Goal: Task Accomplishment & Management: Manage account settings

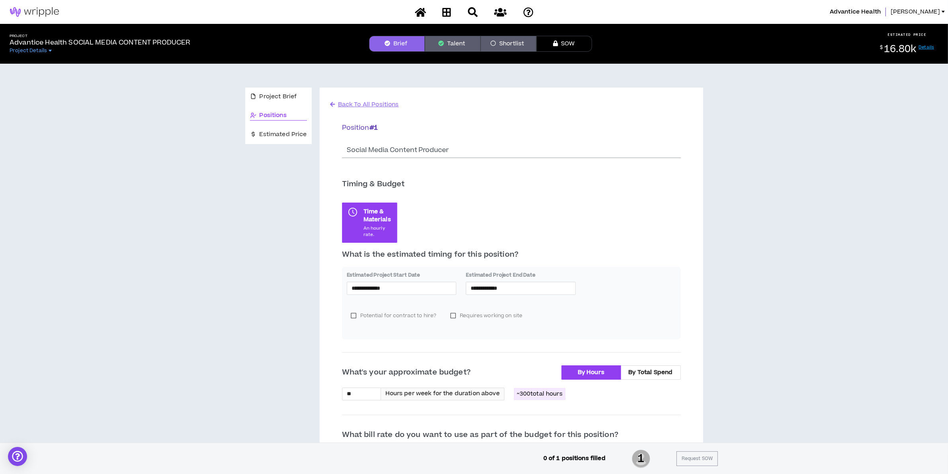
click at [933, 9] on span "[PERSON_NAME]" at bounding box center [914, 12] width 49 height 9
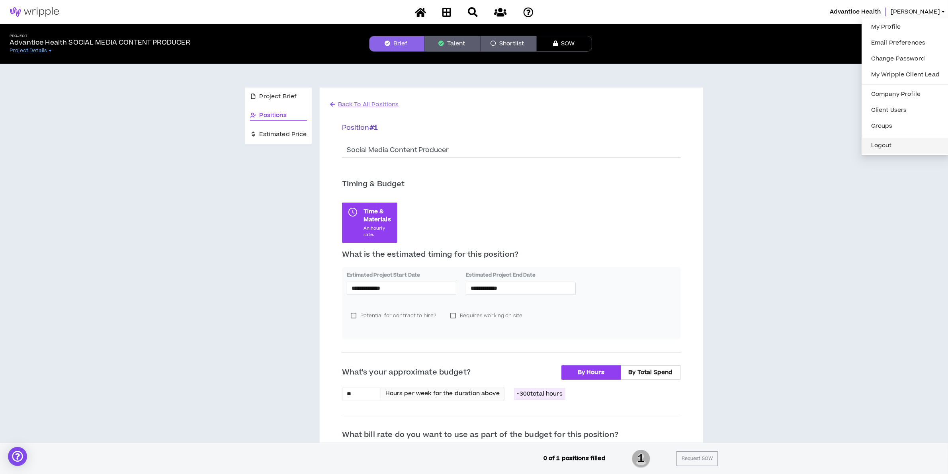
click at [884, 146] on button "Logout" at bounding box center [905, 146] width 78 height 12
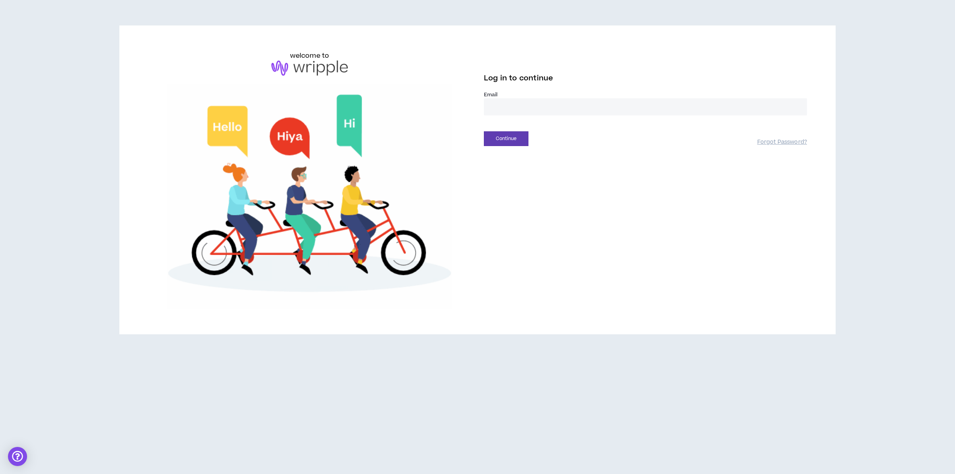
click at [606, 114] on input "email" at bounding box center [645, 106] width 323 height 17
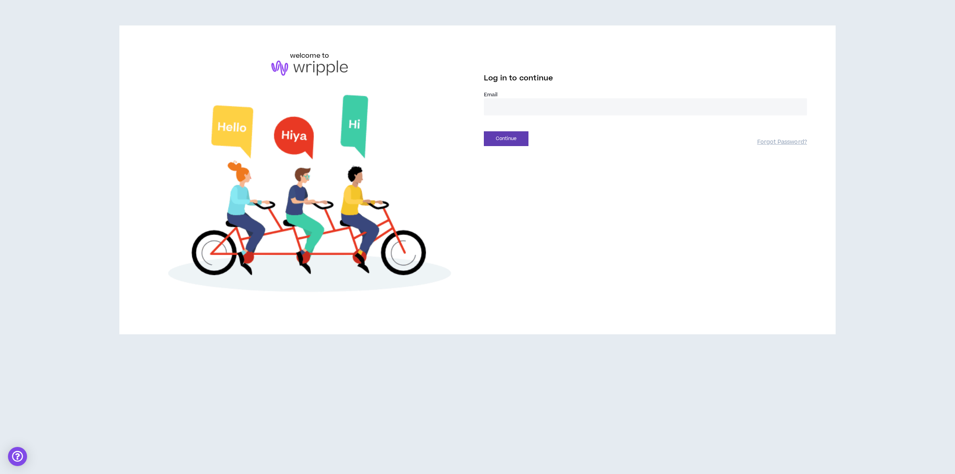
type input "**********"
click at [512, 139] on button "Continue" at bounding box center [506, 138] width 45 height 15
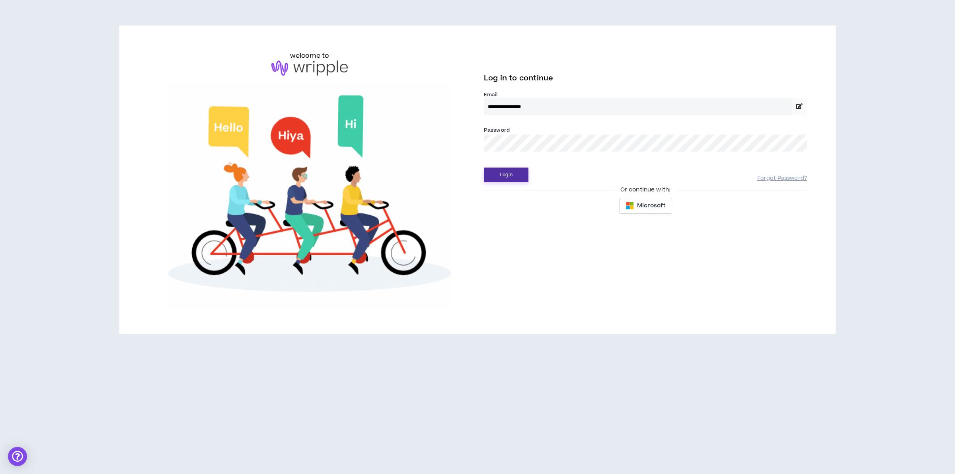
click at [514, 182] on button "Login" at bounding box center [506, 175] width 45 height 15
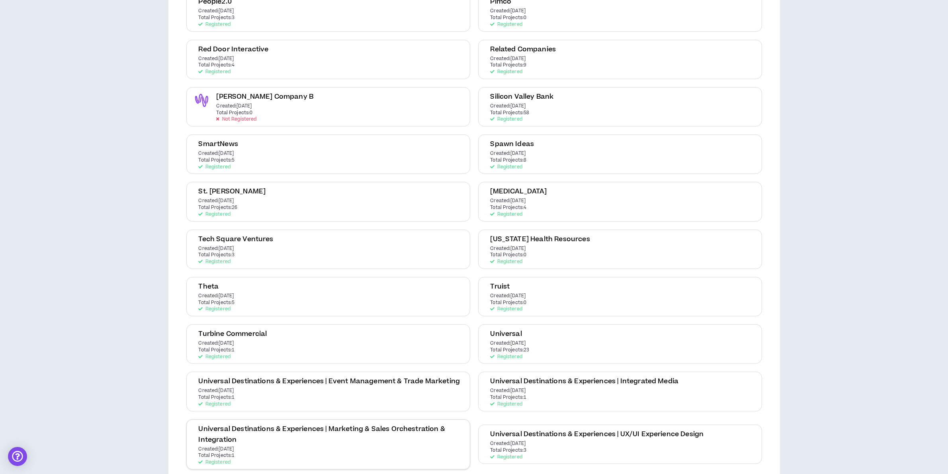
scroll to position [548, 0]
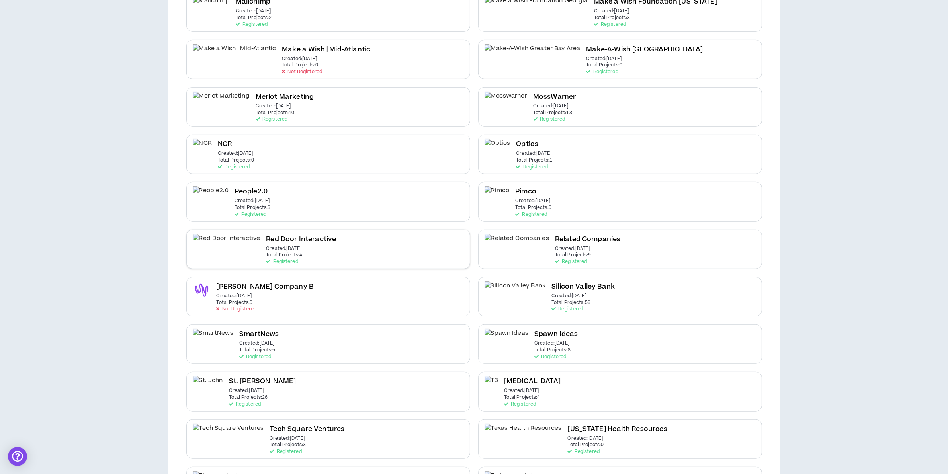
click at [266, 234] on h2 "Red Door Interactive" at bounding box center [301, 239] width 70 height 11
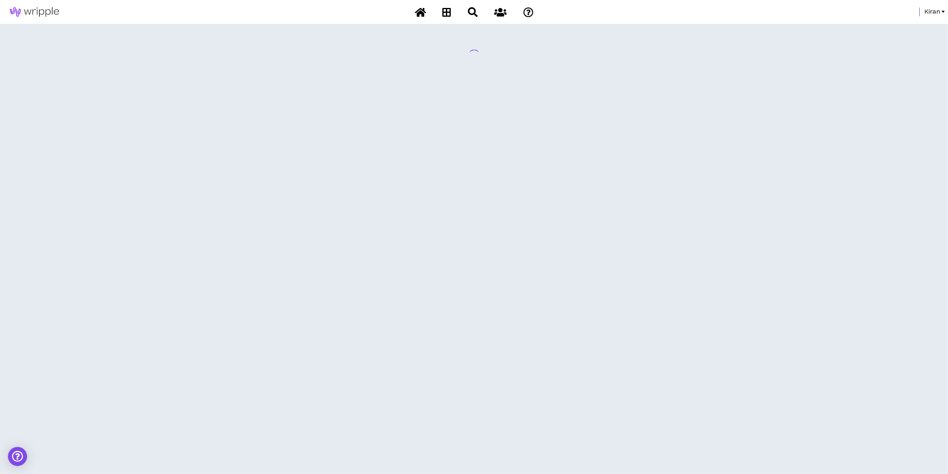
scroll to position [0, 0]
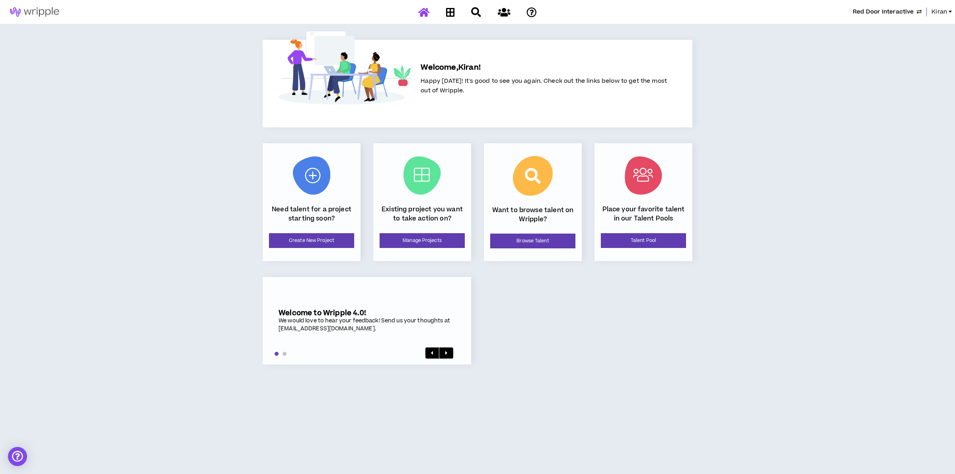
click at [439, 230] on div "Existing project you want to take action on? Manage Projects" at bounding box center [422, 202] width 98 height 118
click at [431, 237] on link "Manage Projects" at bounding box center [422, 240] width 85 height 15
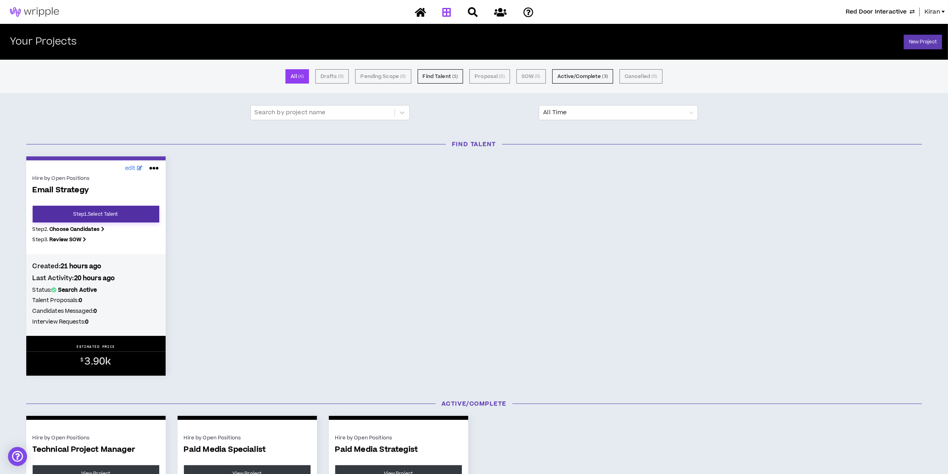
click at [96, 211] on link "Step 1 . Select Talent" at bounding box center [96, 214] width 127 height 17
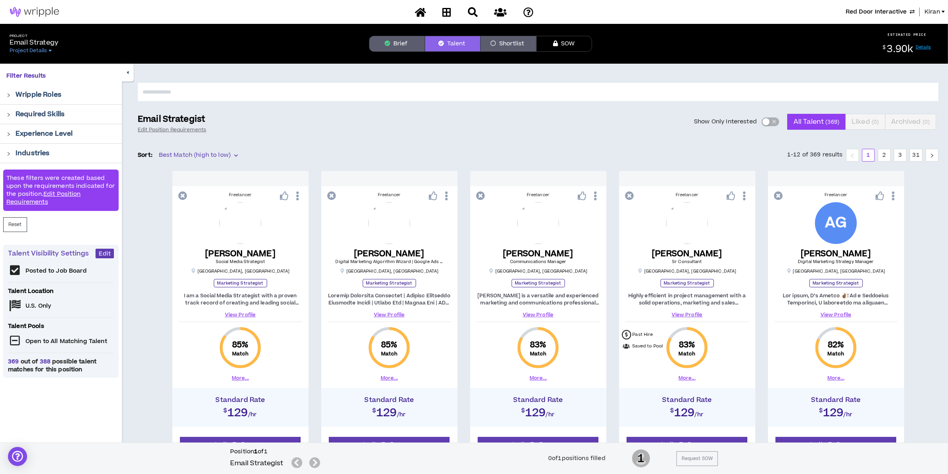
click at [389, 45] on icon "button" at bounding box center [387, 44] width 6 height 6
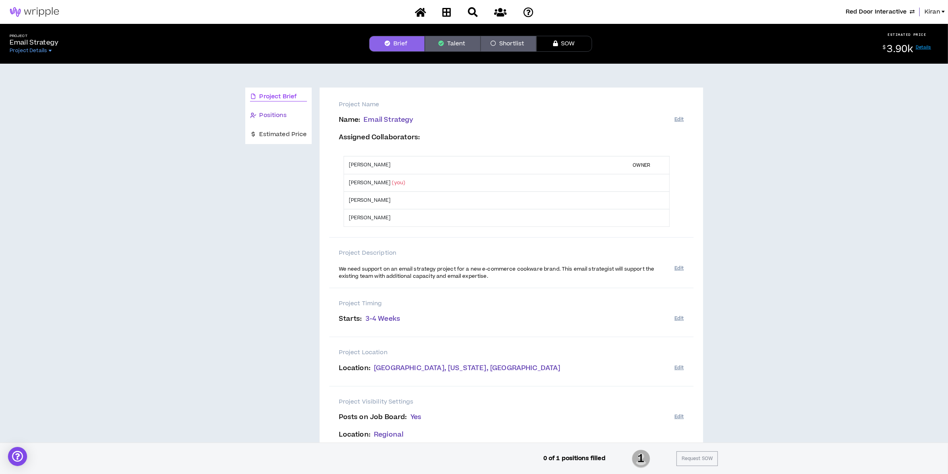
click at [265, 116] on span "Positions" at bounding box center [272, 115] width 27 height 9
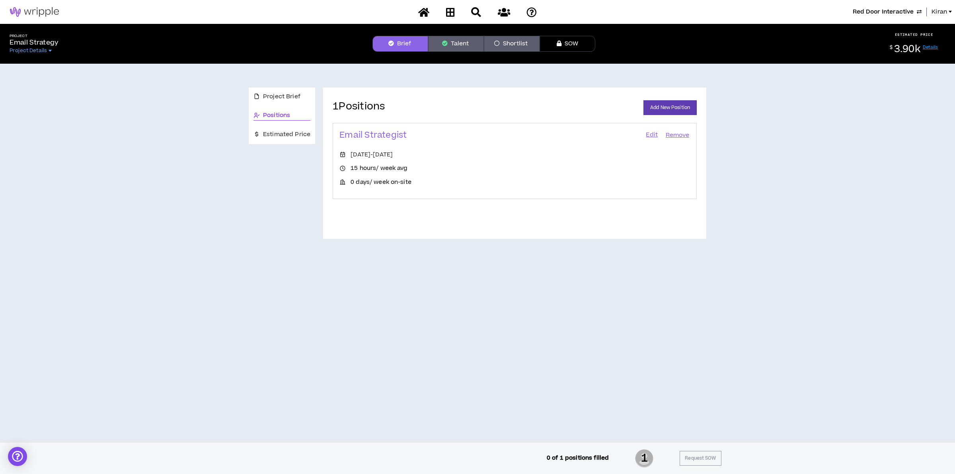
click at [646, 134] on link "Edit" at bounding box center [652, 135] width 14 height 11
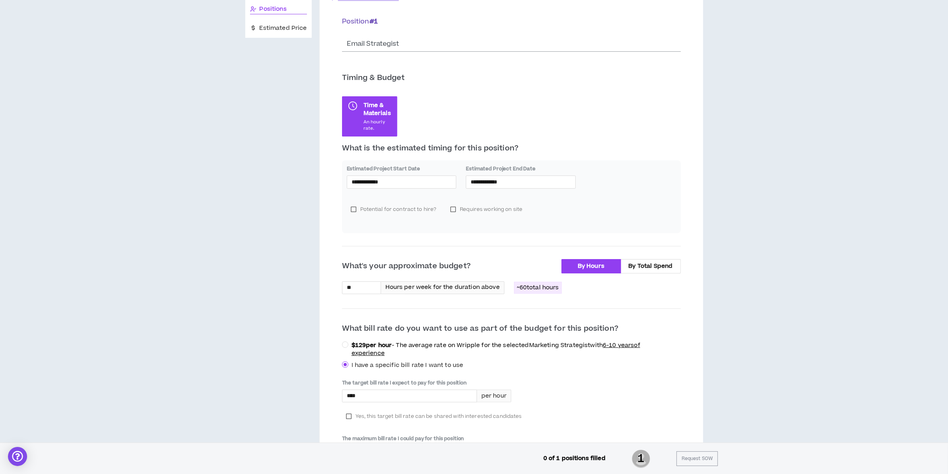
scroll to position [249, 0]
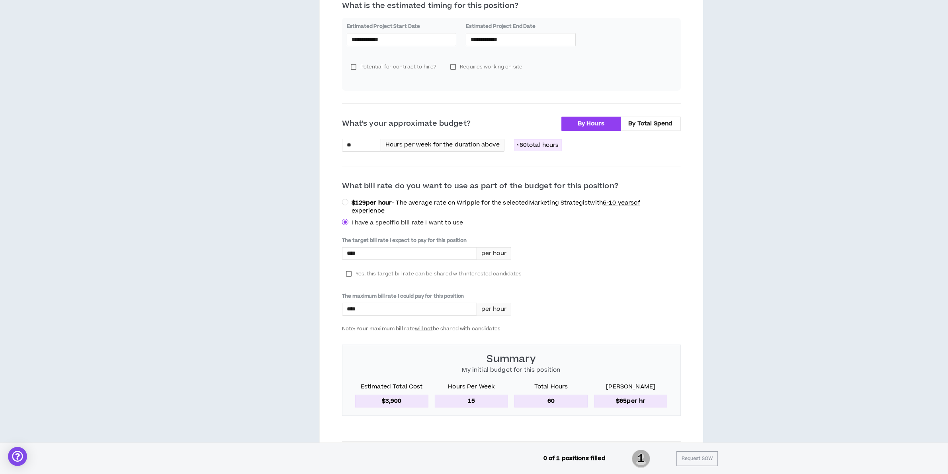
click at [372, 273] on span "Yes, this target bill rate can be shared with interested candidates" at bounding box center [438, 274] width 166 height 8
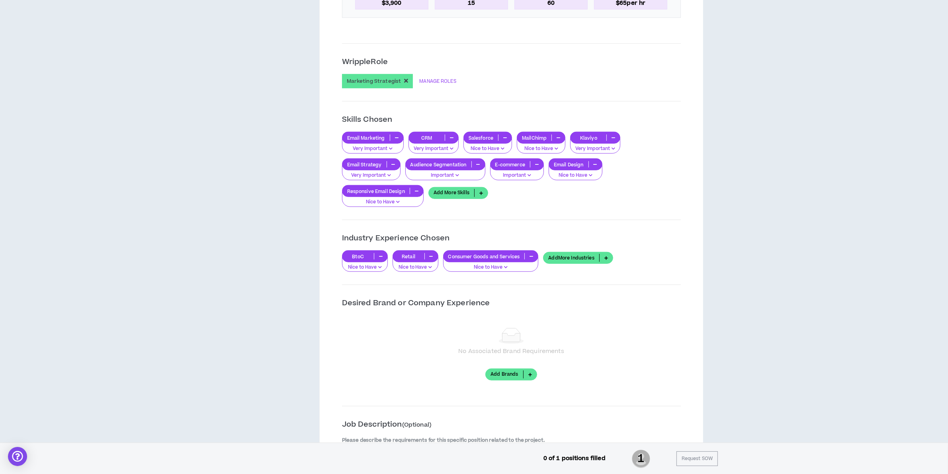
scroll to position [1343, 0]
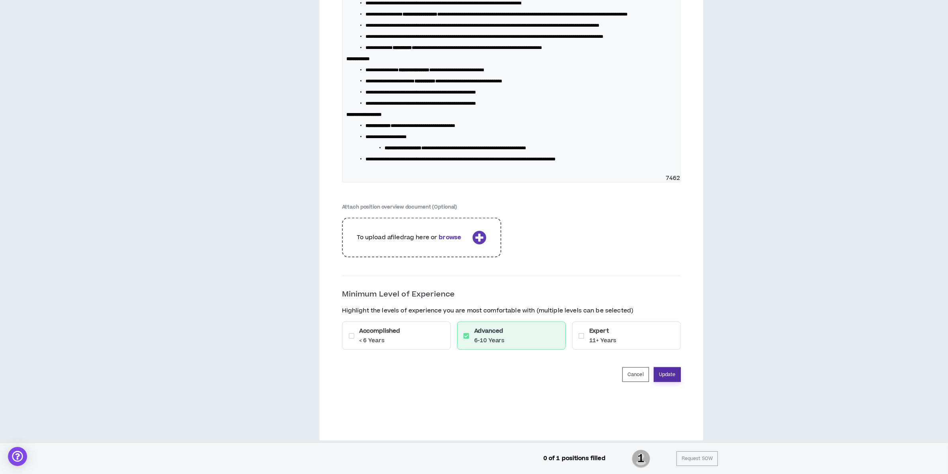
click at [668, 382] on button "Update" at bounding box center [667, 374] width 27 height 15
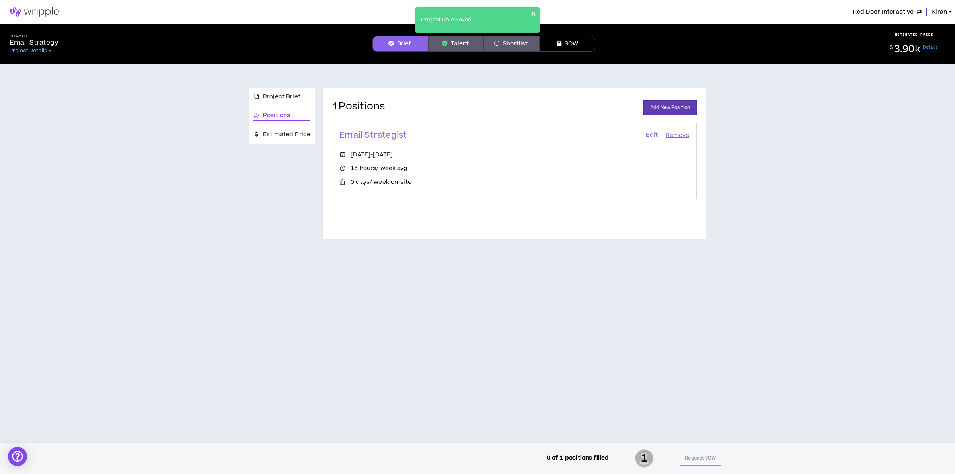
drag, startPoint x: 533, startPoint y: 10, endPoint x: 517, endPoint y: 21, distance: 19.9
click at [533, 10] on icon "close" at bounding box center [534, 13] width 6 height 6
click at [396, 44] on button "Brief" at bounding box center [401, 44] width 56 height 16
click at [290, 93] on span "Project Brief" at bounding box center [281, 96] width 37 height 9
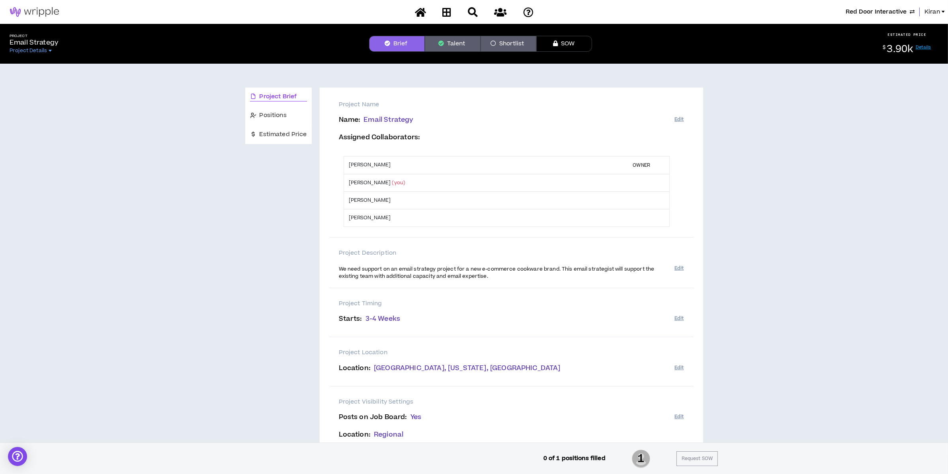
click at [454, 41] on button "Talent" at bounding box center [453, 44] width 56 height 16
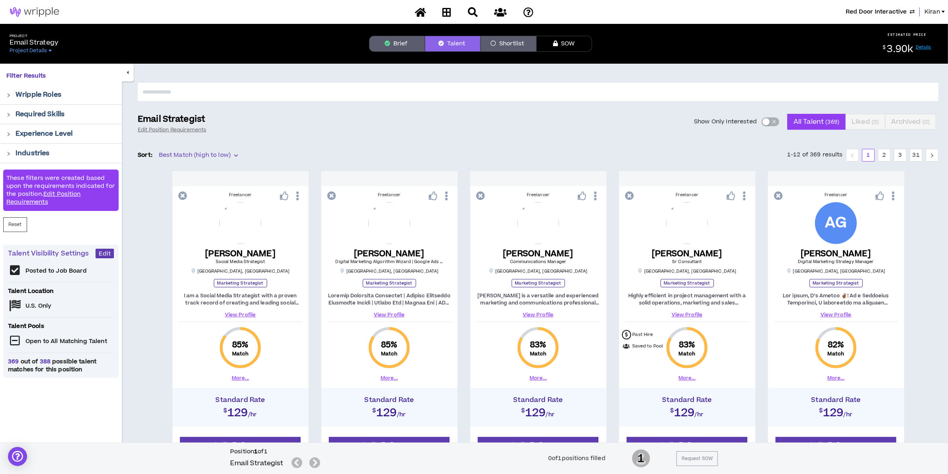
click at [767, 119] on div "button" at bounding box center [765, 121] width 7 height 7
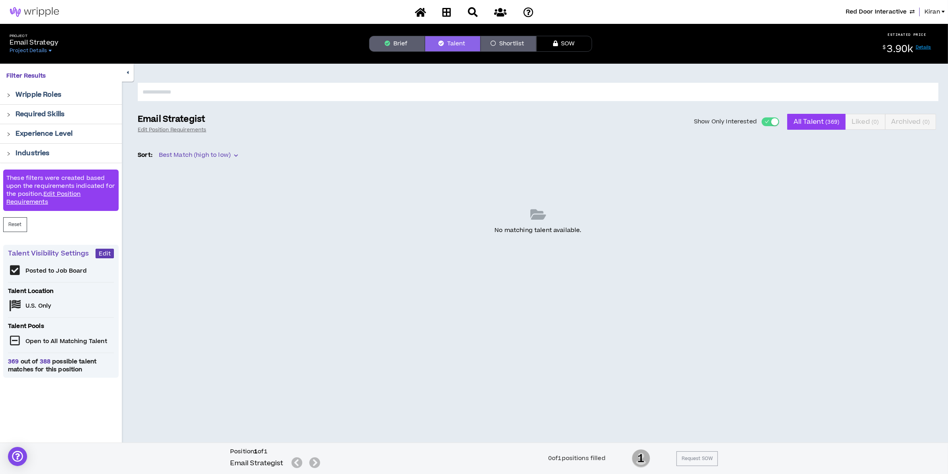
click at [769, 120] on button "Show Only Interested" at bounding box center [770, 121] width 18 height 9
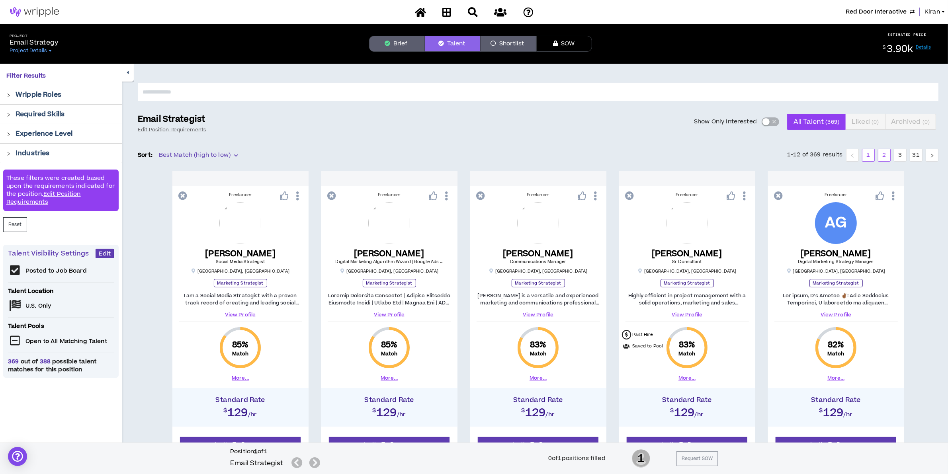
click at [886, 154] on link "2" at bounding box center [884, 155] width 12 height 12
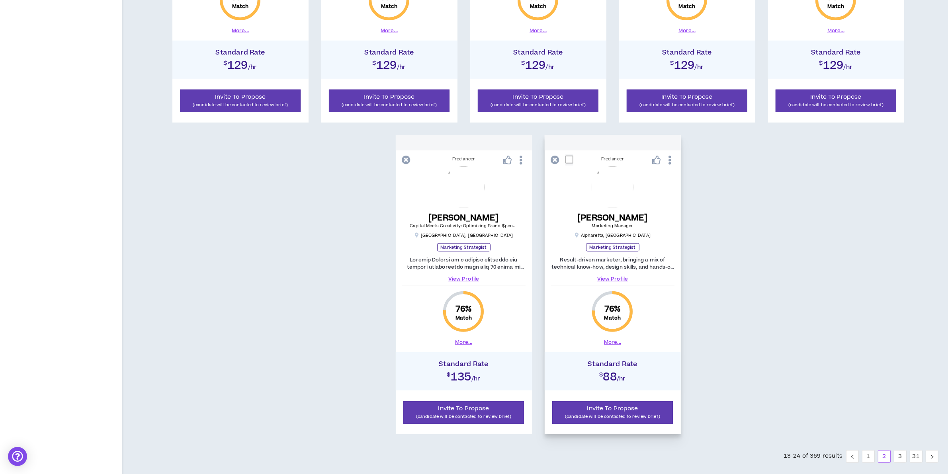
scroll to position [705, 0]
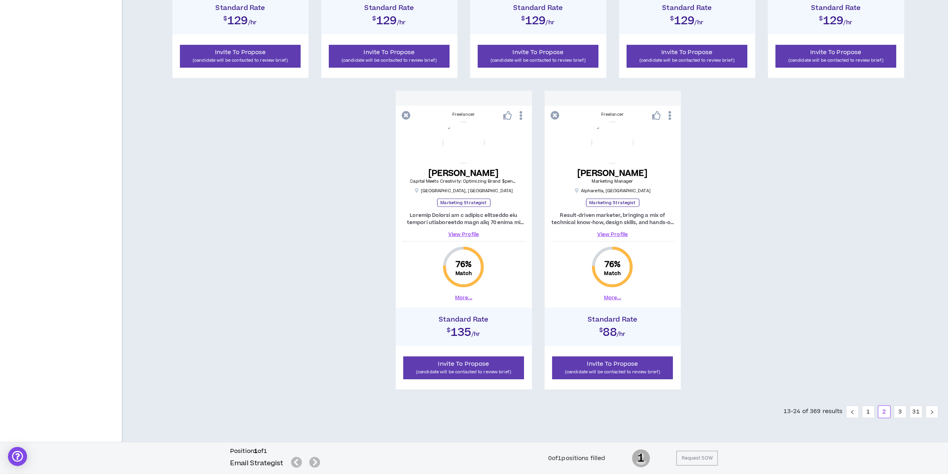
click at [898, 413] on link "3" at bounding box center [900, 412] width 12 height 12
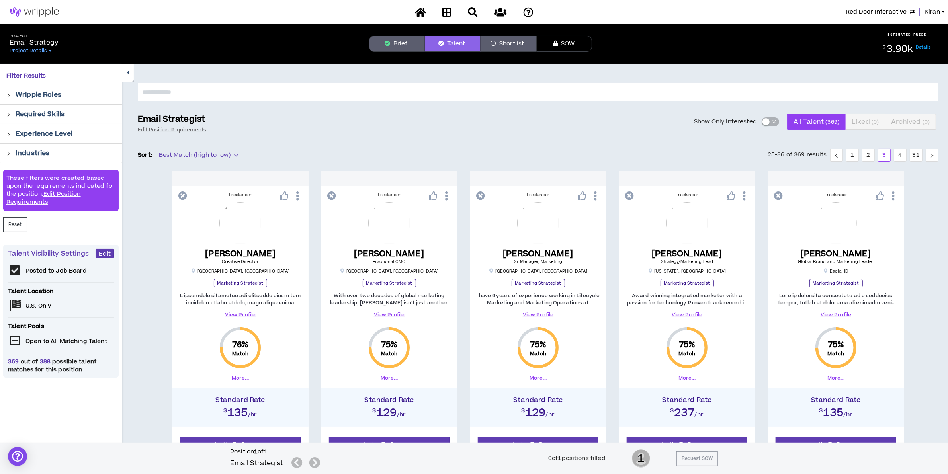
click at [390, 38] on button "Brief" at bounding box center [397, 44] width 56 height 16
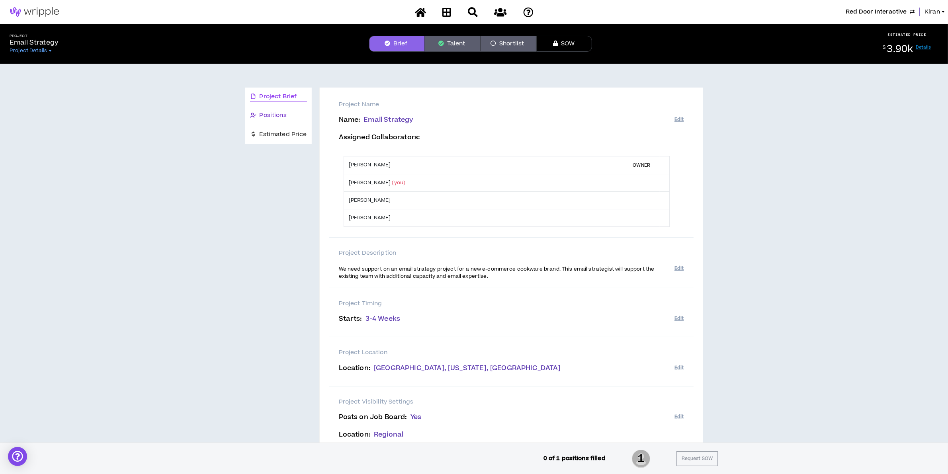
click at [281, 118] on span "Positions" at bounding box center [272, 115] width 27 height 9
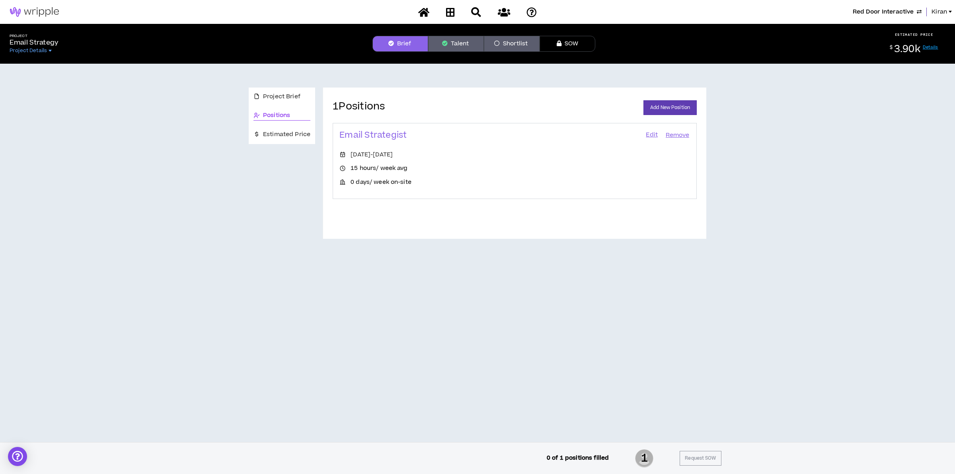
click at [651, 132] on link "Edit" at bounding box center [652, 135] width 14 height 11
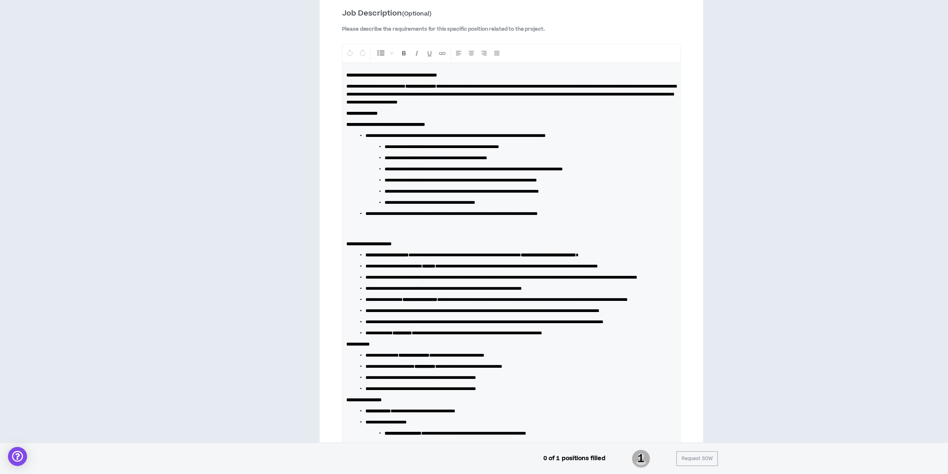
scroll to position [428, 0]
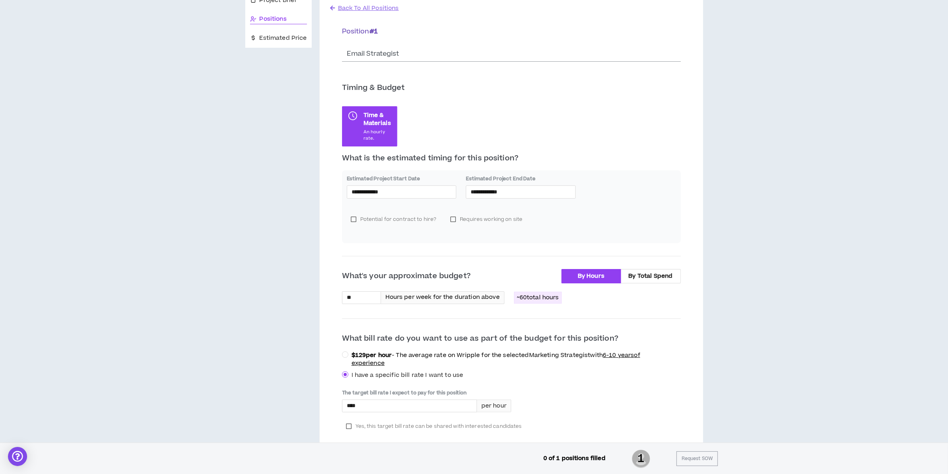
scroll to position [0, 0]
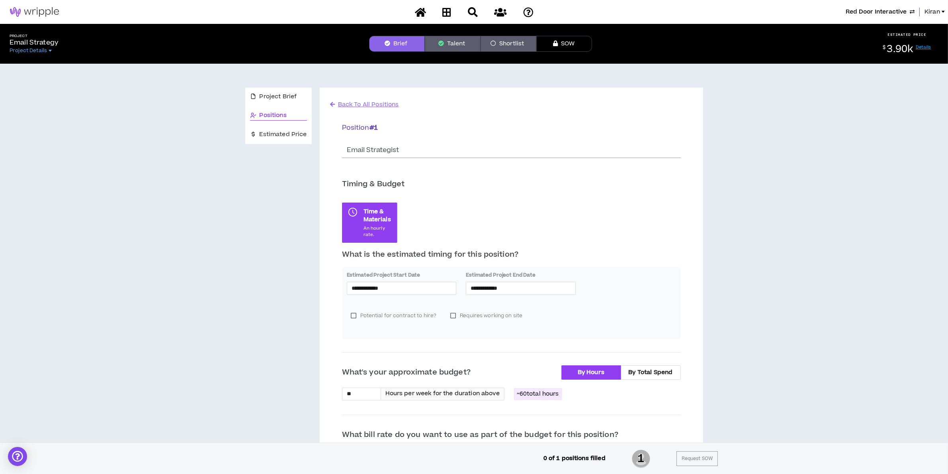
drag, startPoint x: 814, startPoint y: 122, endPoint x: 861, endPoint y: 1, distance: 129.6
